Goal: Transaction & Acquisition: Book appointment/travel/reservation

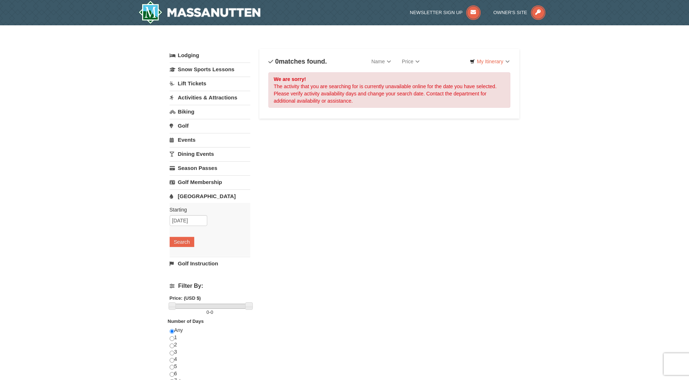
click at [191, 197] on link "[GEOGRAPHIC_DATA]" at bounding box center [210, 195] width 81 height 13
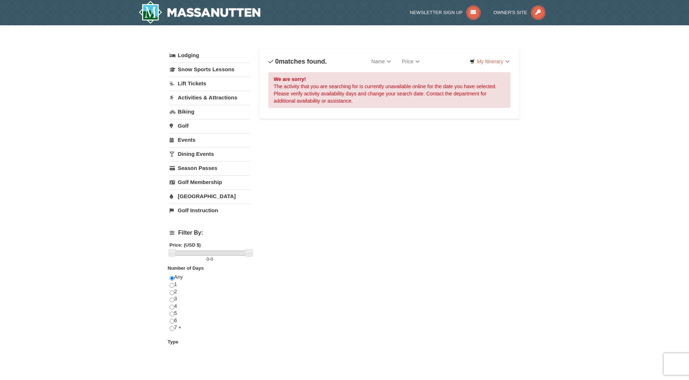
click at [190, 195] on link "[GEOGRAPHIC_DATA]" at bounding box center [210, 195] width 81 height 13
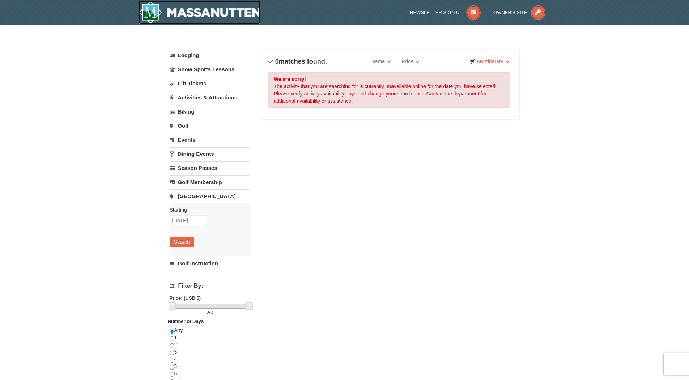
click at [202, 13] on img at bounding box center [199, 12] width 122 height 23
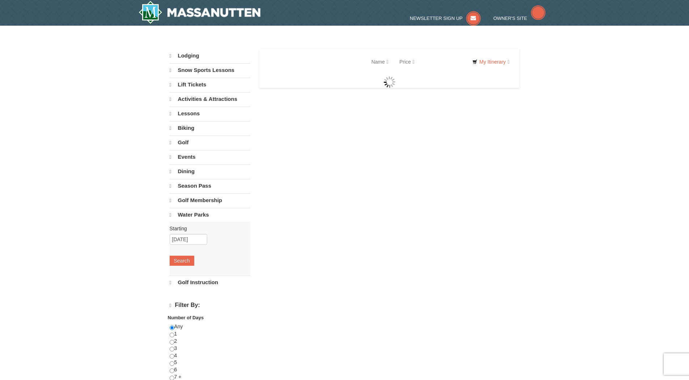
select select "9"
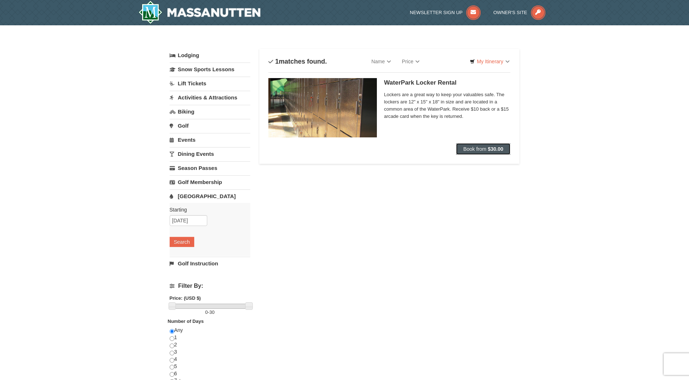
click at [482, 152] on span "Book from" at bounding box center [474, 149] width 23 height 6
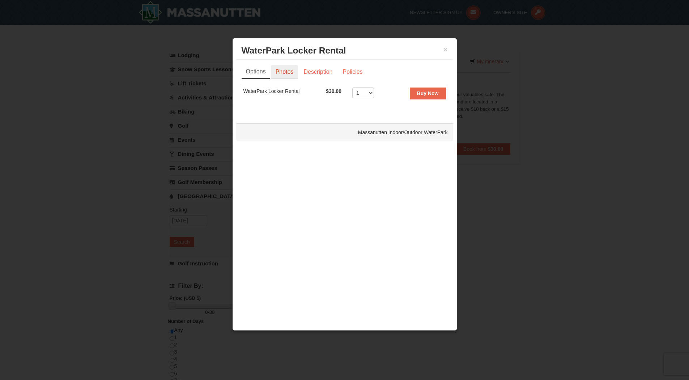
click at [296, 74] on link "Photos" at bounding box center [284, 72] width 27 height 14
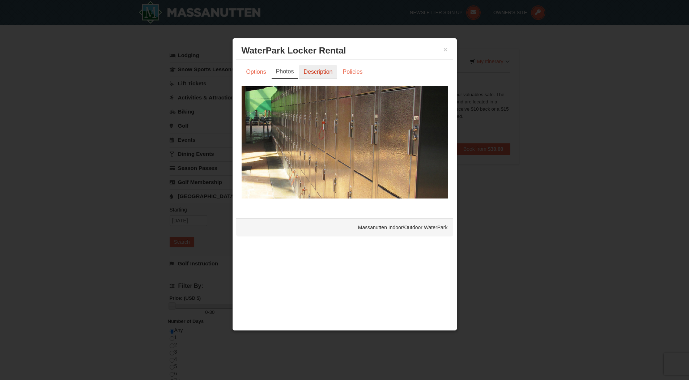
click at [316, 73] on link "Description" at bounding box center [318, 72] width 38 height 14
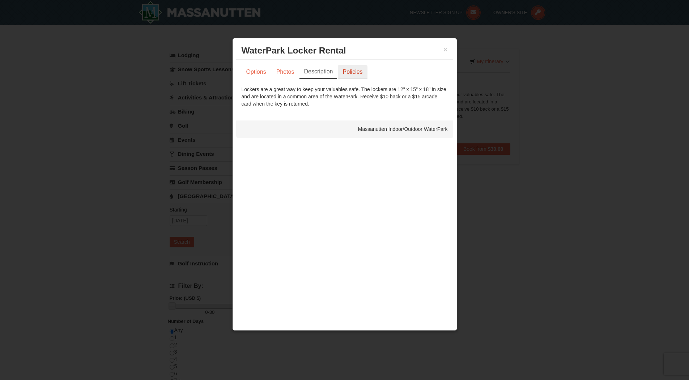
click at [350, 71] on link "Policies" at bounding box center [352, 72] width 29 height 14
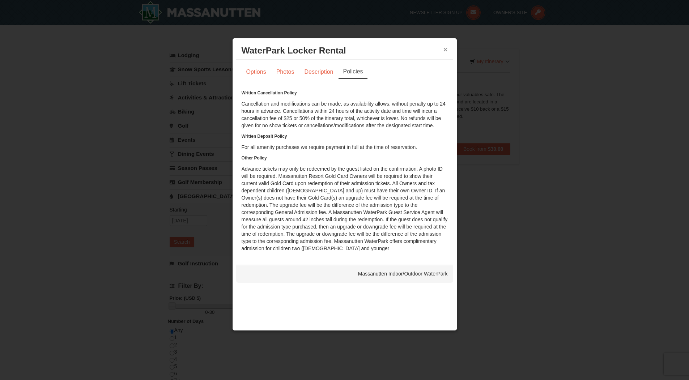
click at [445, 47] on button "×" at bounding box center [445, 49] width 4 height 7
